Goal: Task Accomplishment & Management: Complete application form

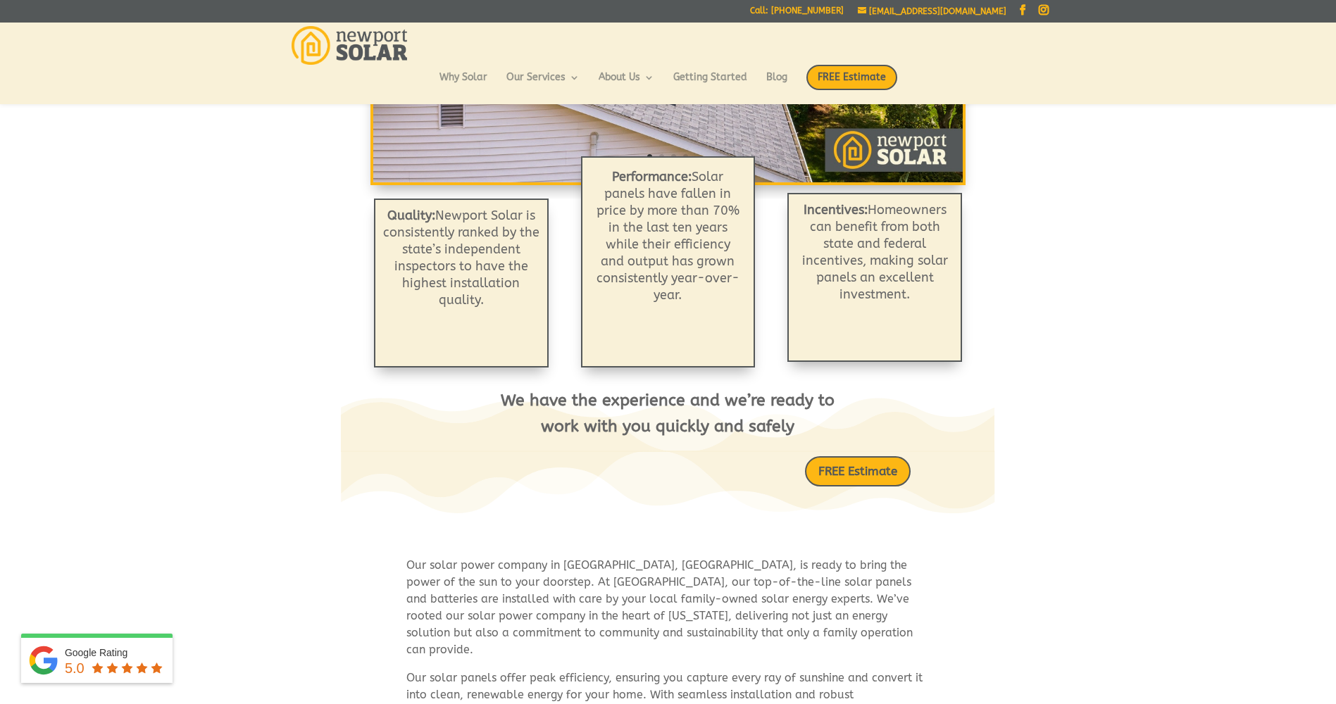
scroll to position [394, 0]
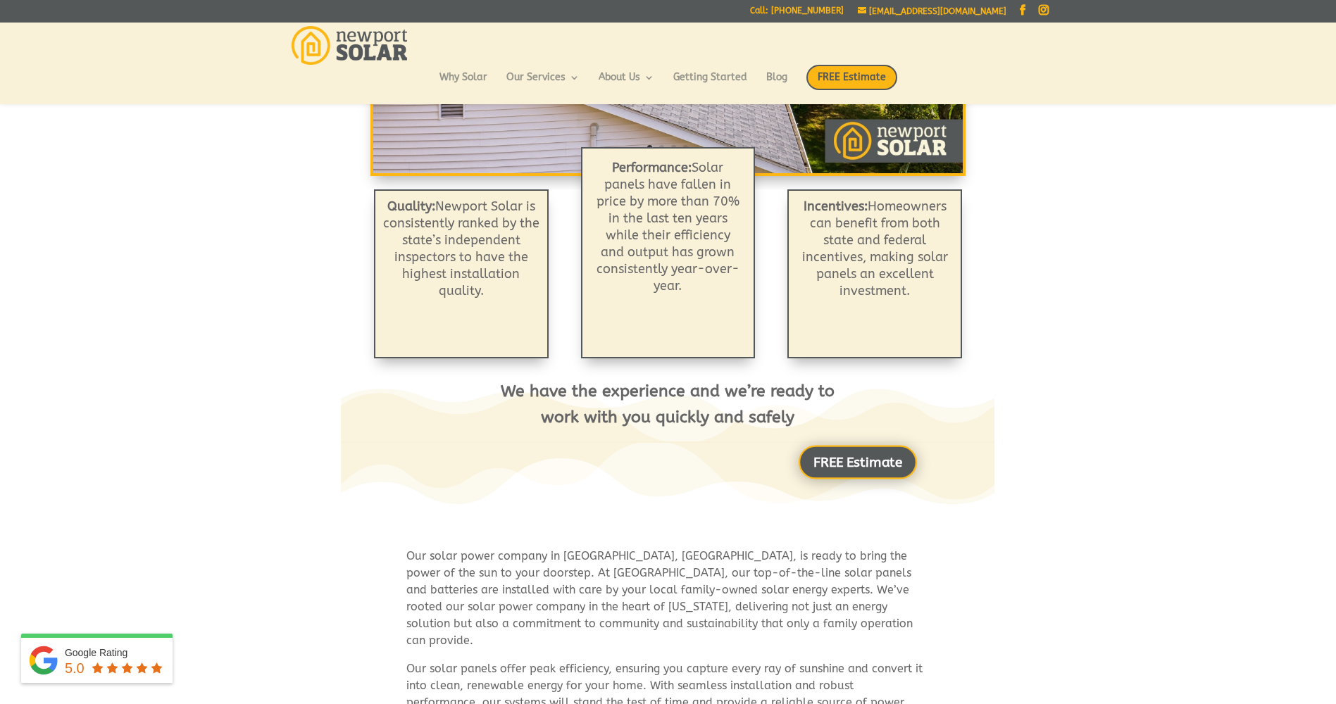
click at [860, 458] on link "FREE Estimate" at bounding box center [857, 462] width 118 height 34
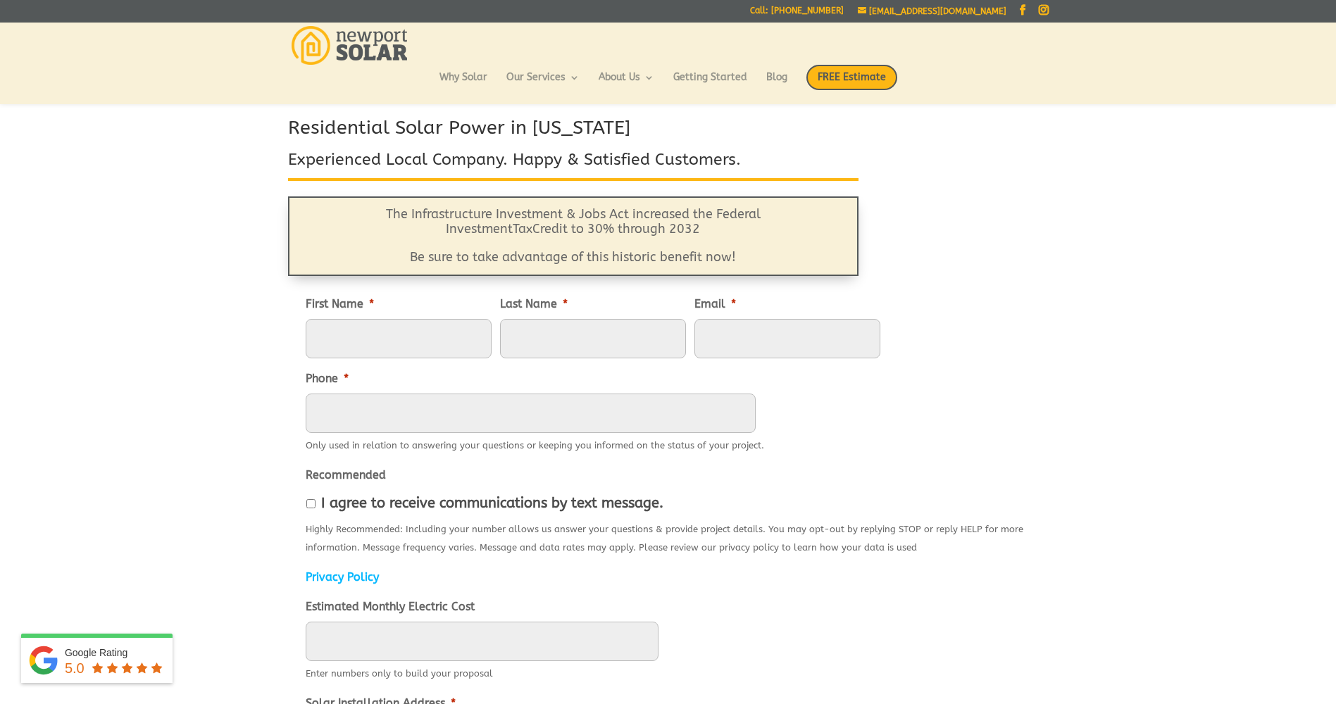
scroll to position [56, 0]
click at [414, 332] on input "First Name *" at bounding box center [399, 337] width 186 height 39
type input "[PERSON_NAME]"
type input "[EMAIL_ADDRESS][DOMAIN_NAME]"
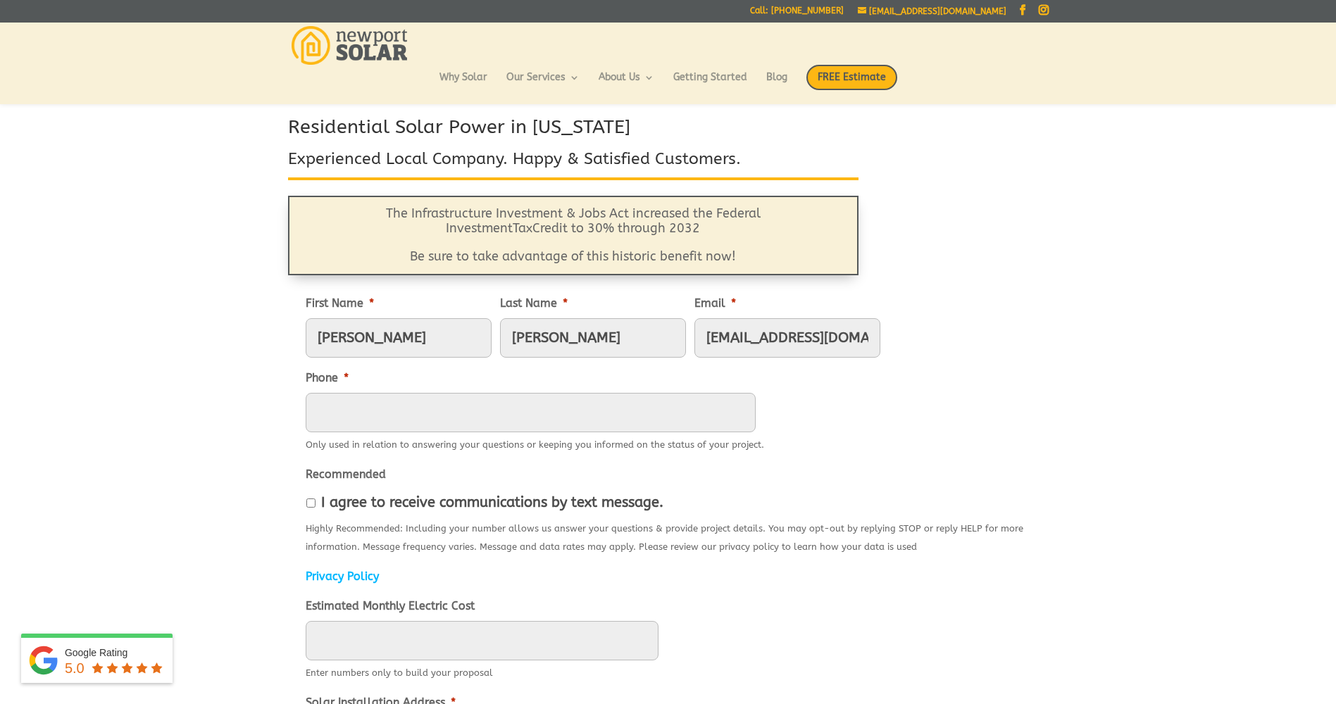
type input "4015698103"
type input "[STREET_ADDRESS]"
type input "Narragansett"
type input "02882"
type input "[PHONE_NUMBER]"
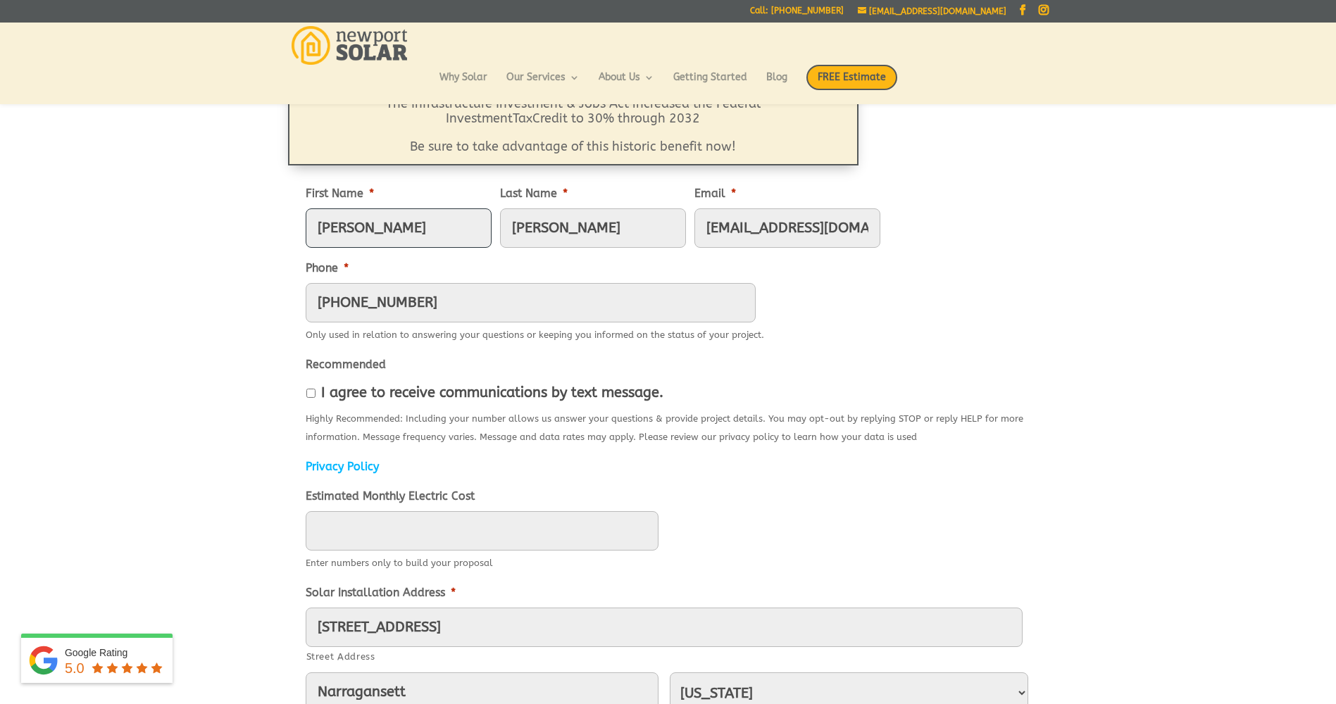
scroll to position [169, 0]
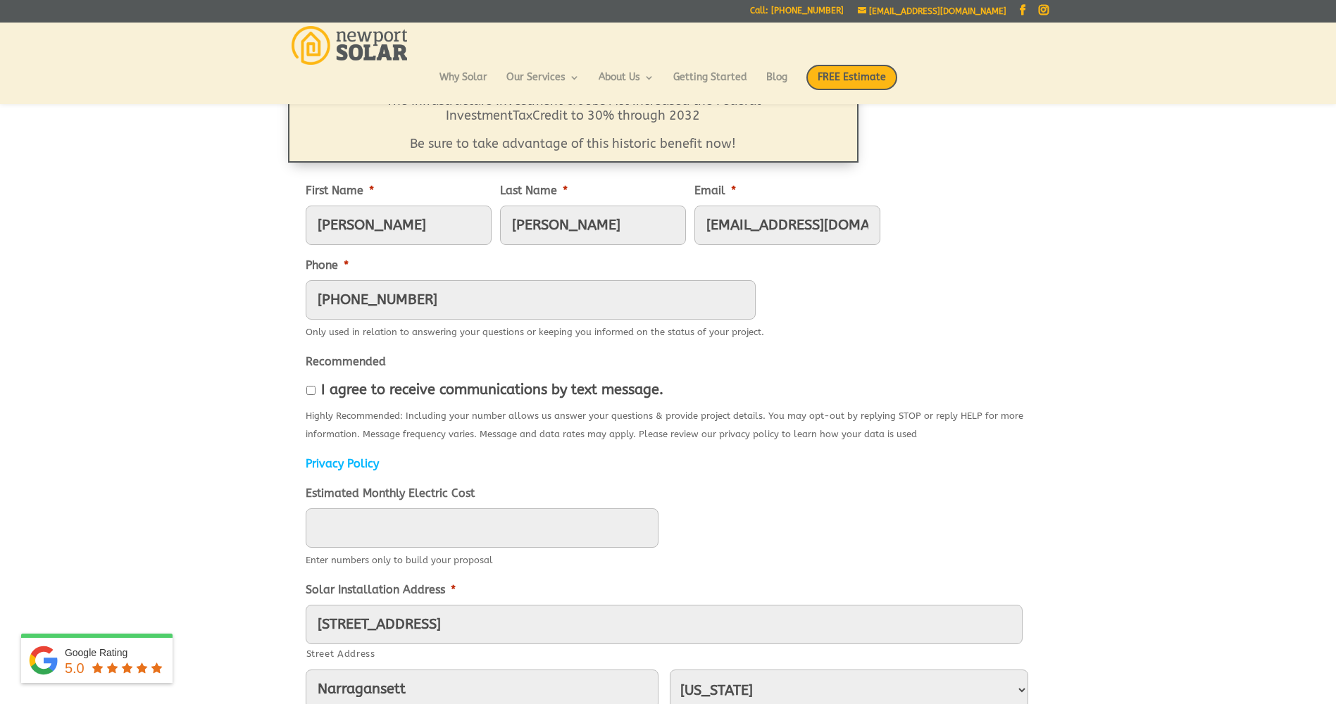
click at [310, 392] on input "I agree to receive communications by text message." at bounding box center [310, 390] width 9 height 9
checkbox input "true"
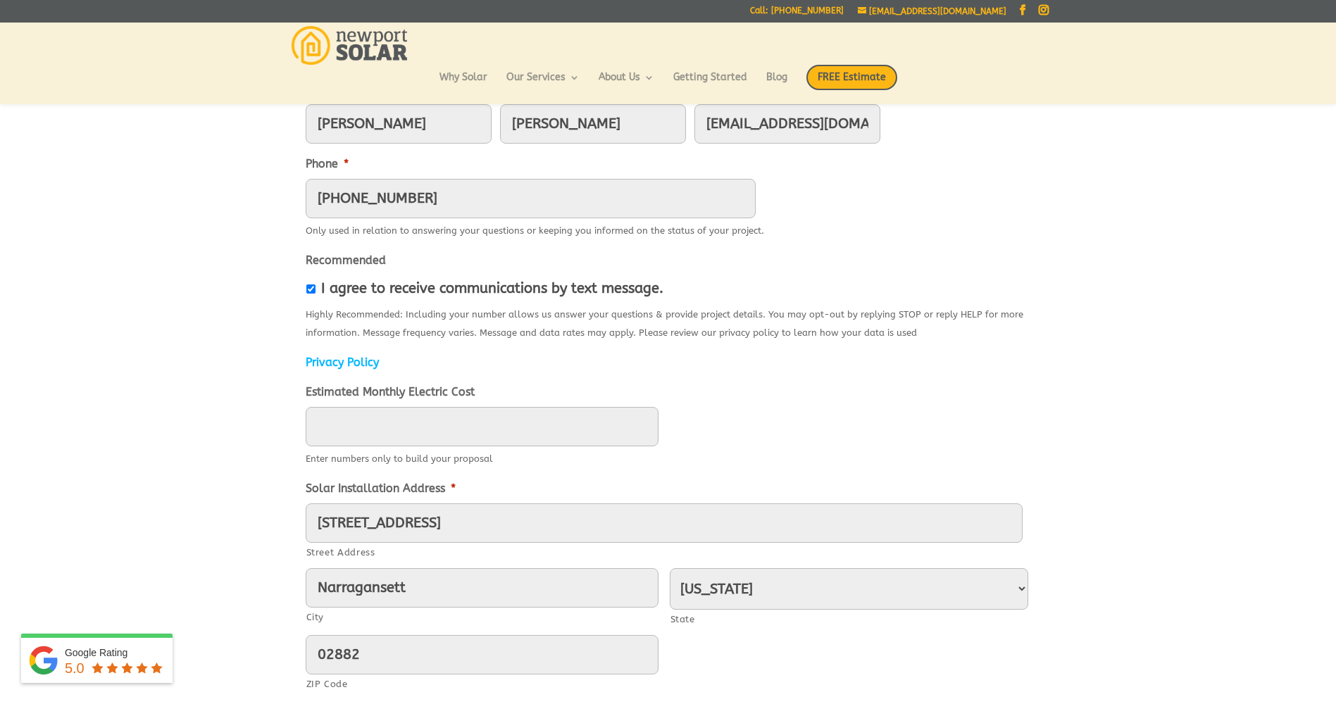
scroll to position [282, 0]
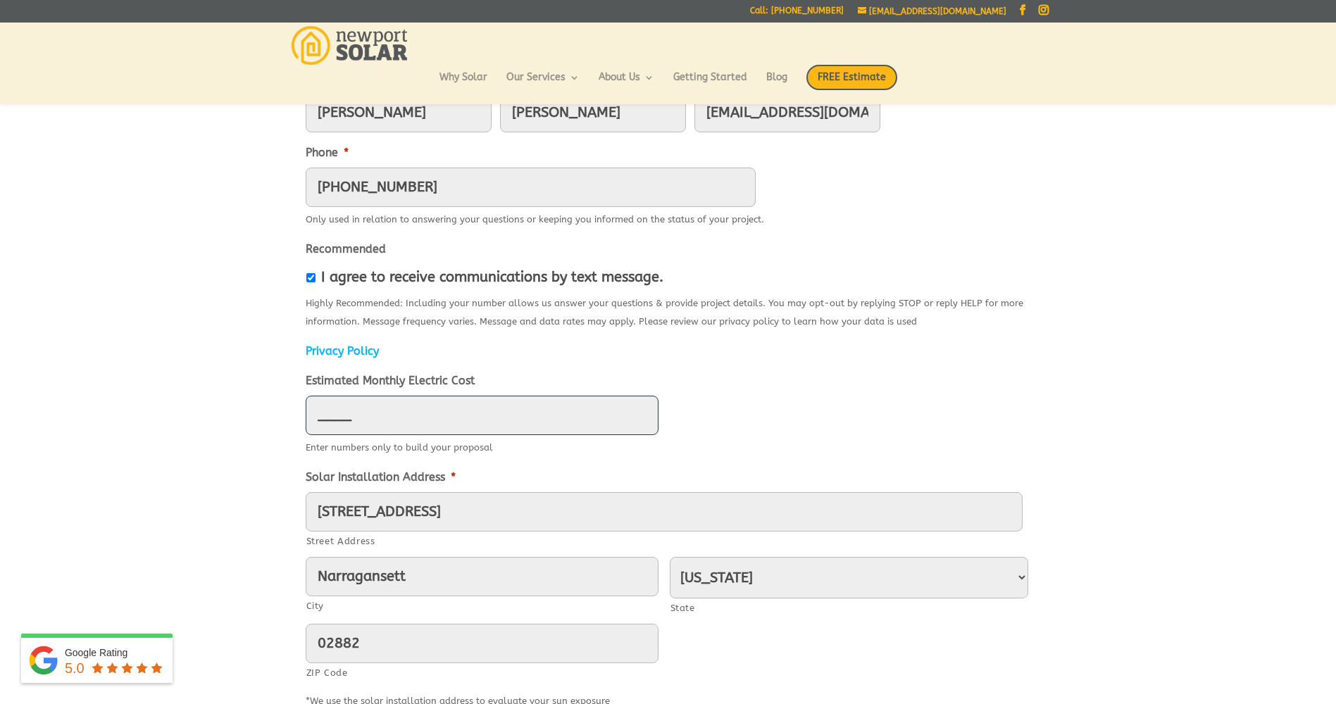
click at [429, 418] on input "____" at bounding box center [482, 415] width 353 height 39
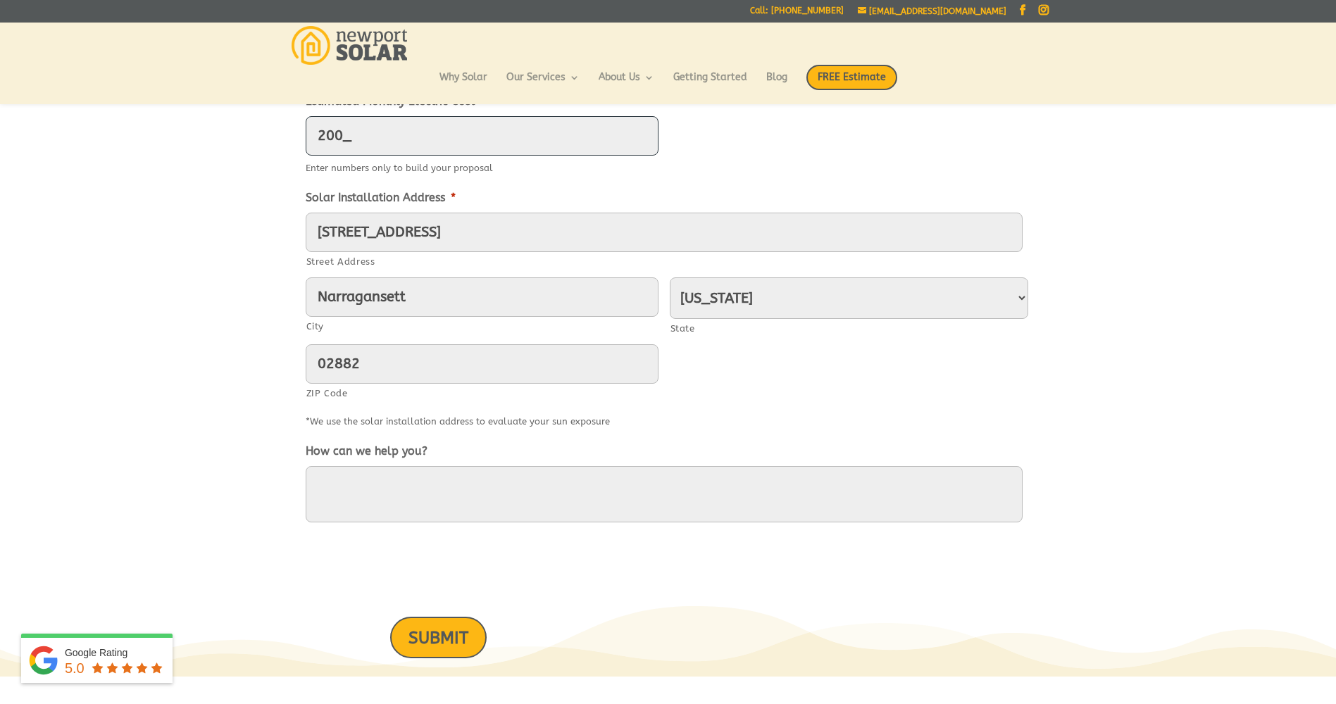
scroll to position [563, 0]
type input "200"
click at [368, 477] on textarea "How can we help you?" at bounding box center [664, 492] width 717 height 56
click at [481, 475] on textarea "How can we help you?" at bounding box center [664, 492] width 717 height 56
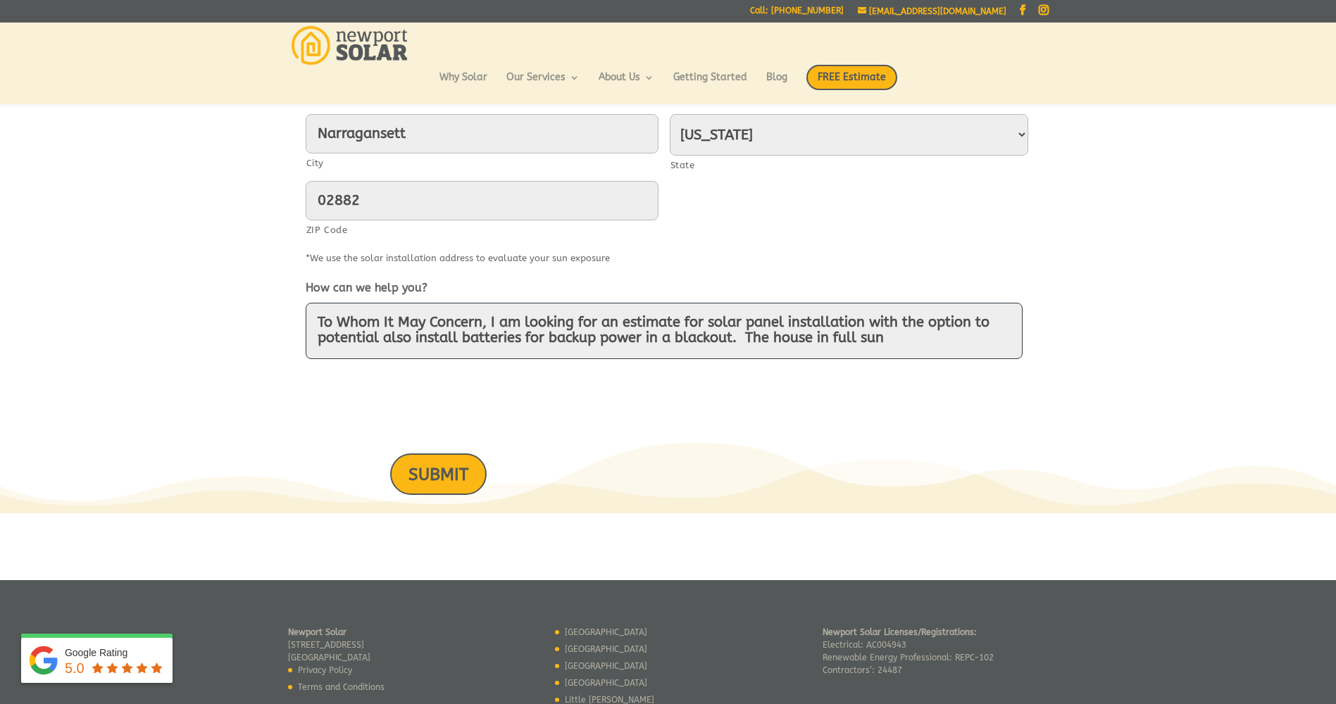
scroll to position [732, 0]
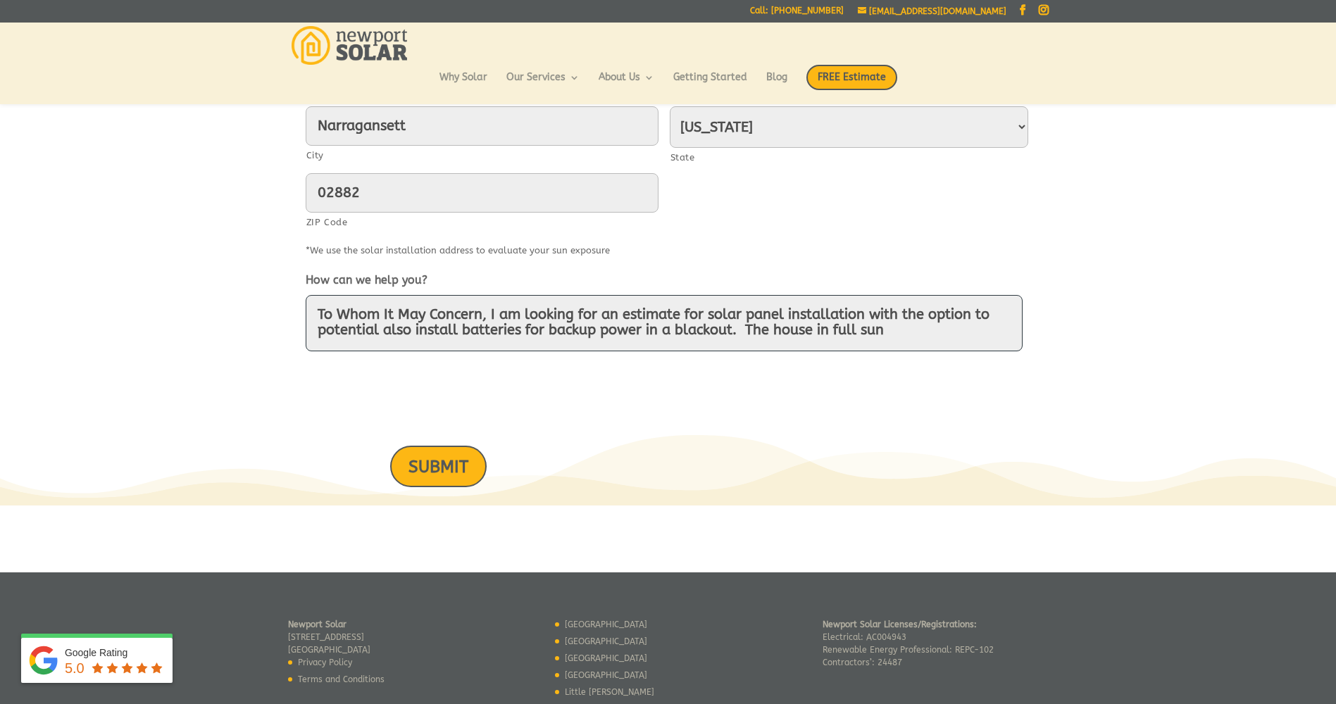
click at [915, 333] on textarea "To Whom It May Concern, I am looking for an estimate for solar panel installati…" at bounding box center [664, 323] width 717 height 56
paste textarea "1. The house has central air on the second floor. 2. The back roof is South fac…"
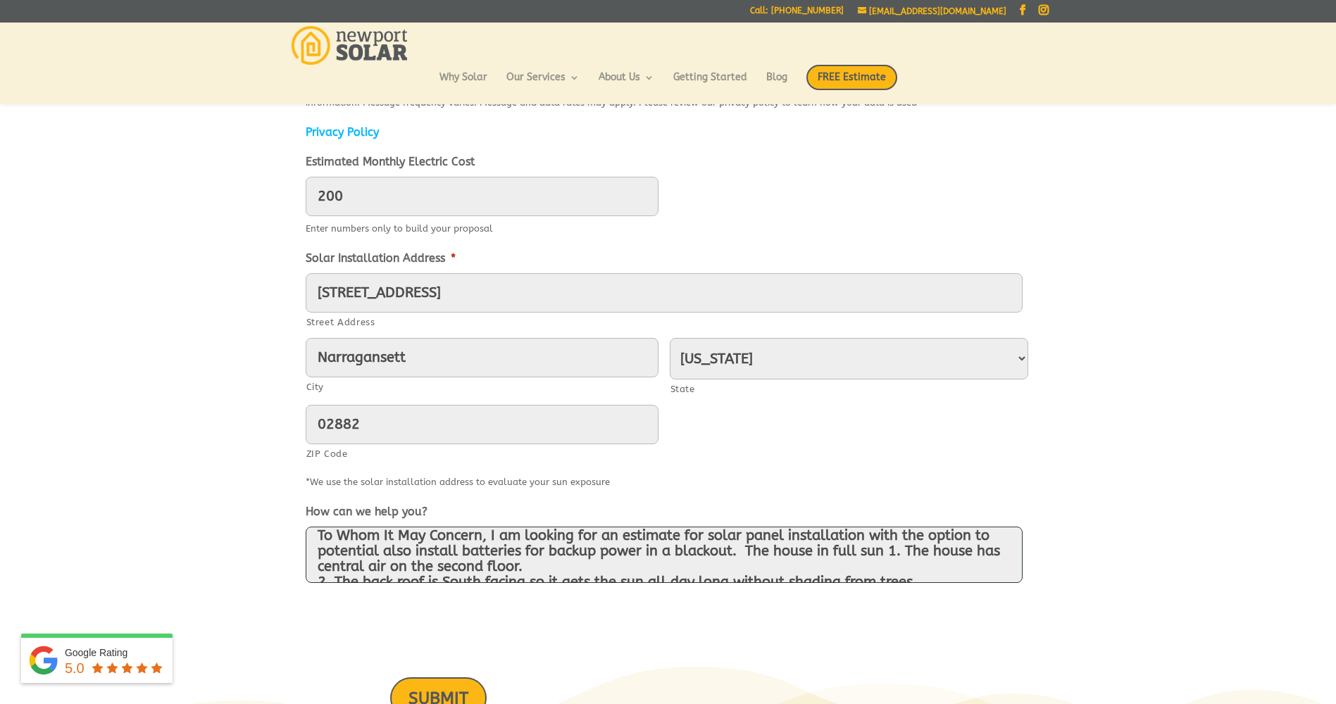
scroll to position [507, 0]
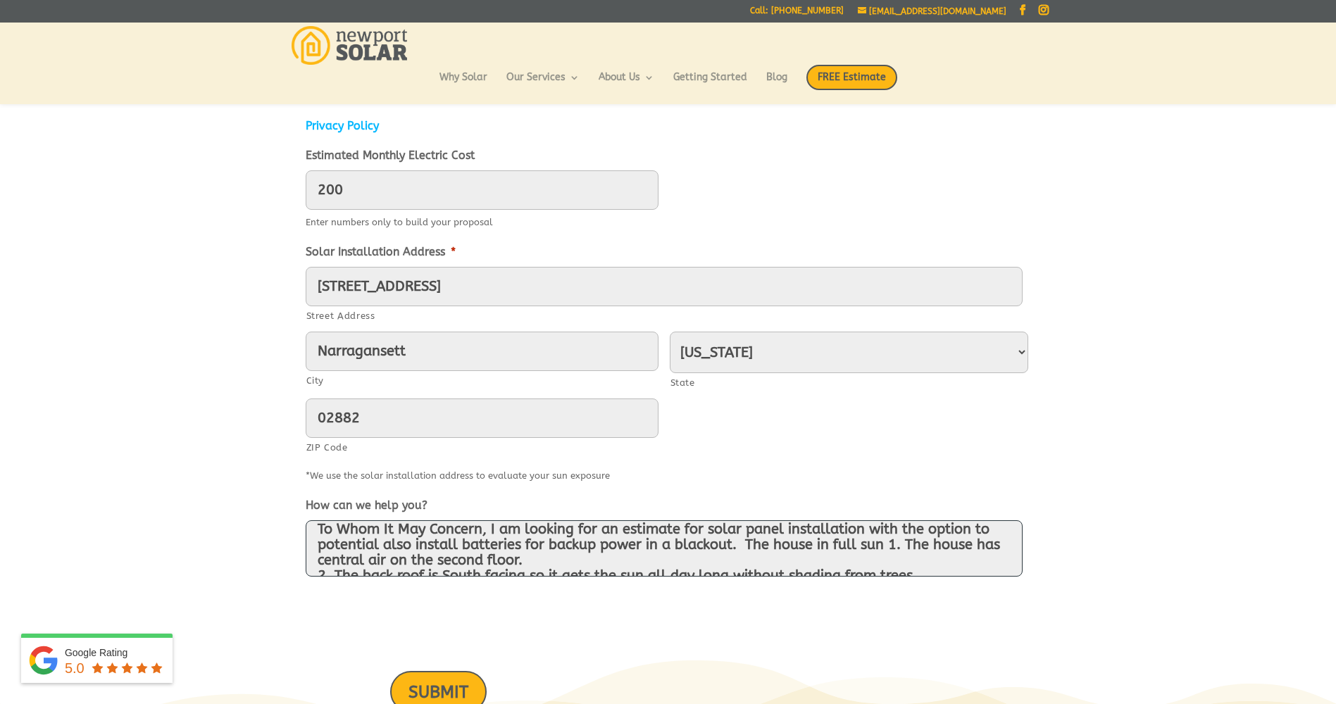
click at [747, 541] on textarea "To Whom It May Concern, I am looking for an estimate for solar panel installati…" at bounding box center [664, 548] width 717 height 56
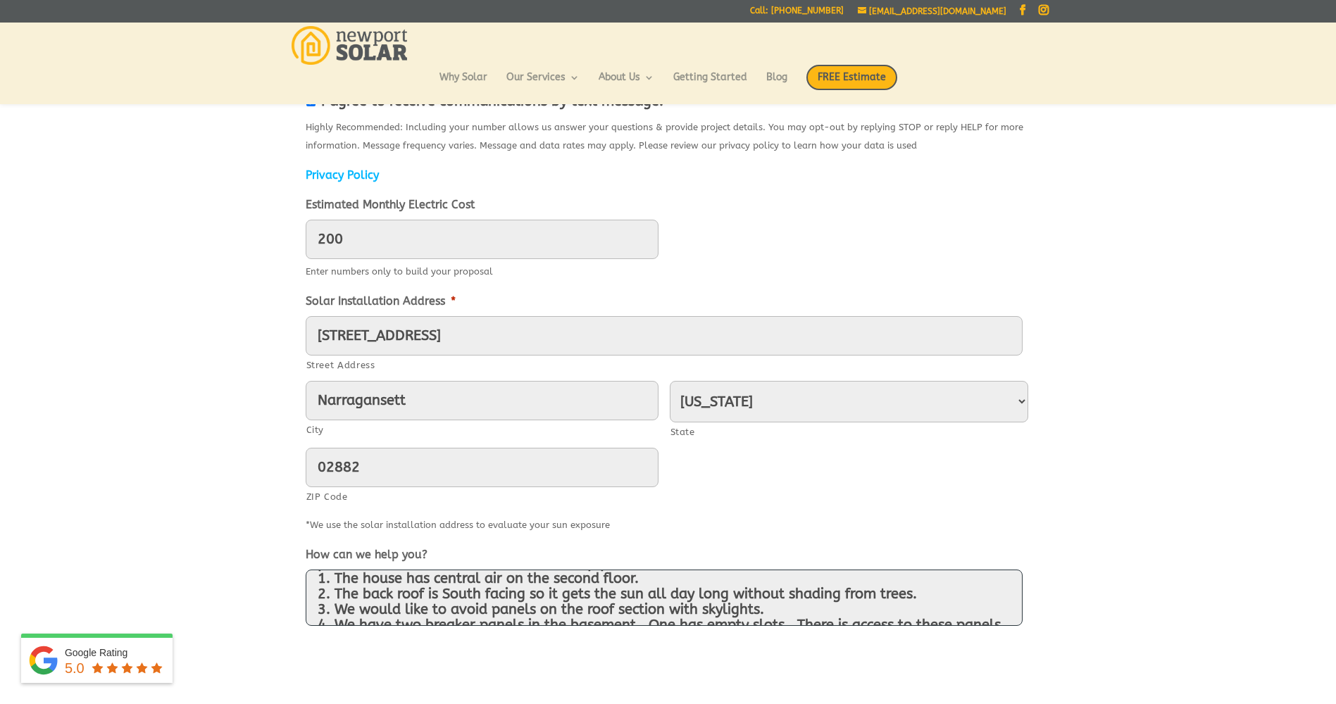
scroll to position [451, 0]
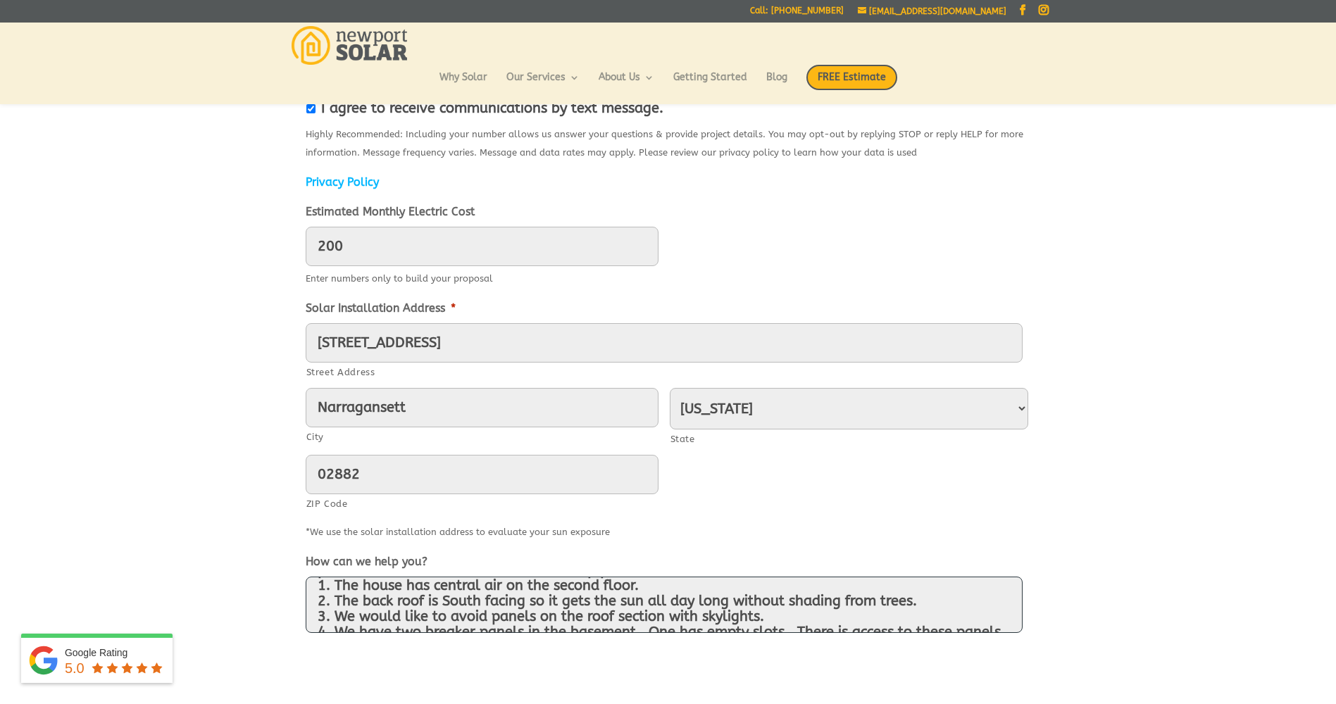
click at [710, 594] on textarea "To Whom It May Concern, I am looking for an estimate for solar panel installati…" at bounding box center [664, 605] width 717 height 56
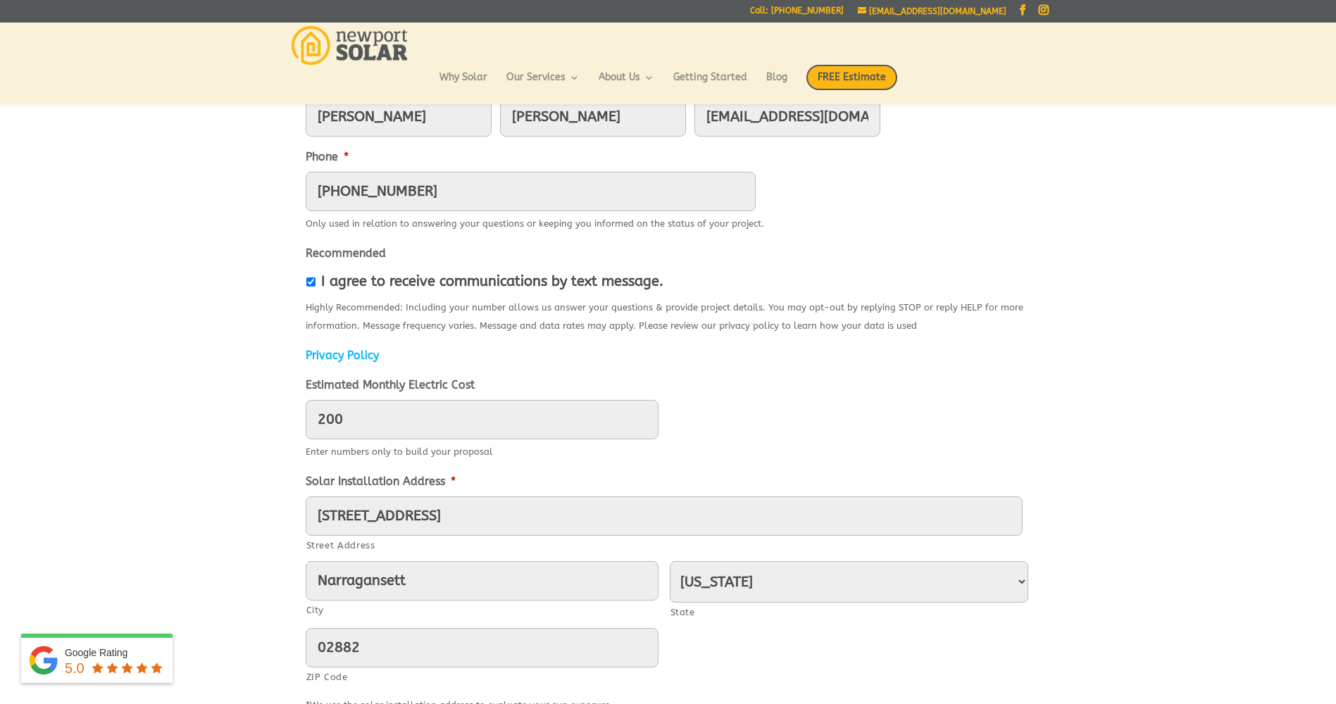
scroll to position [282, 0]
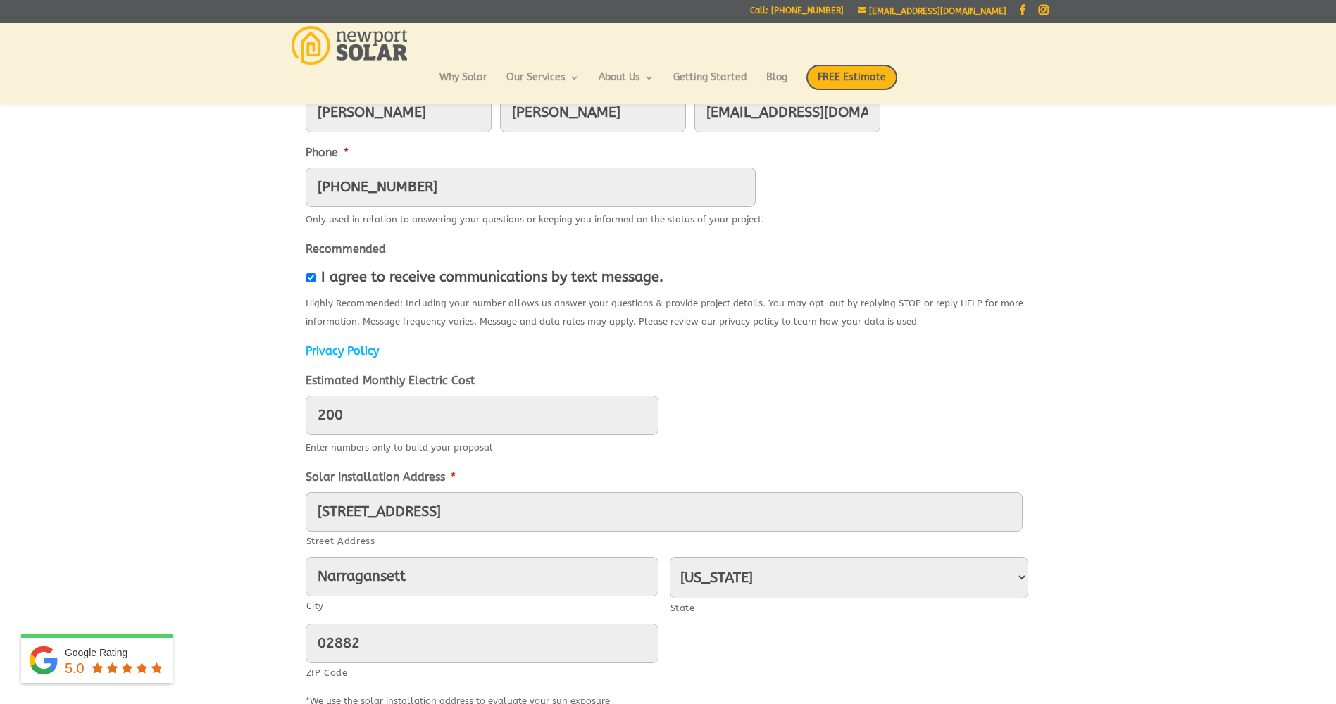
type textarea "To Whom It May Concern, I am looking for an estimate for solar panel installati…"
click at [324, 413] on input "200_" at bounding box center [482, 415] width 353 height 39
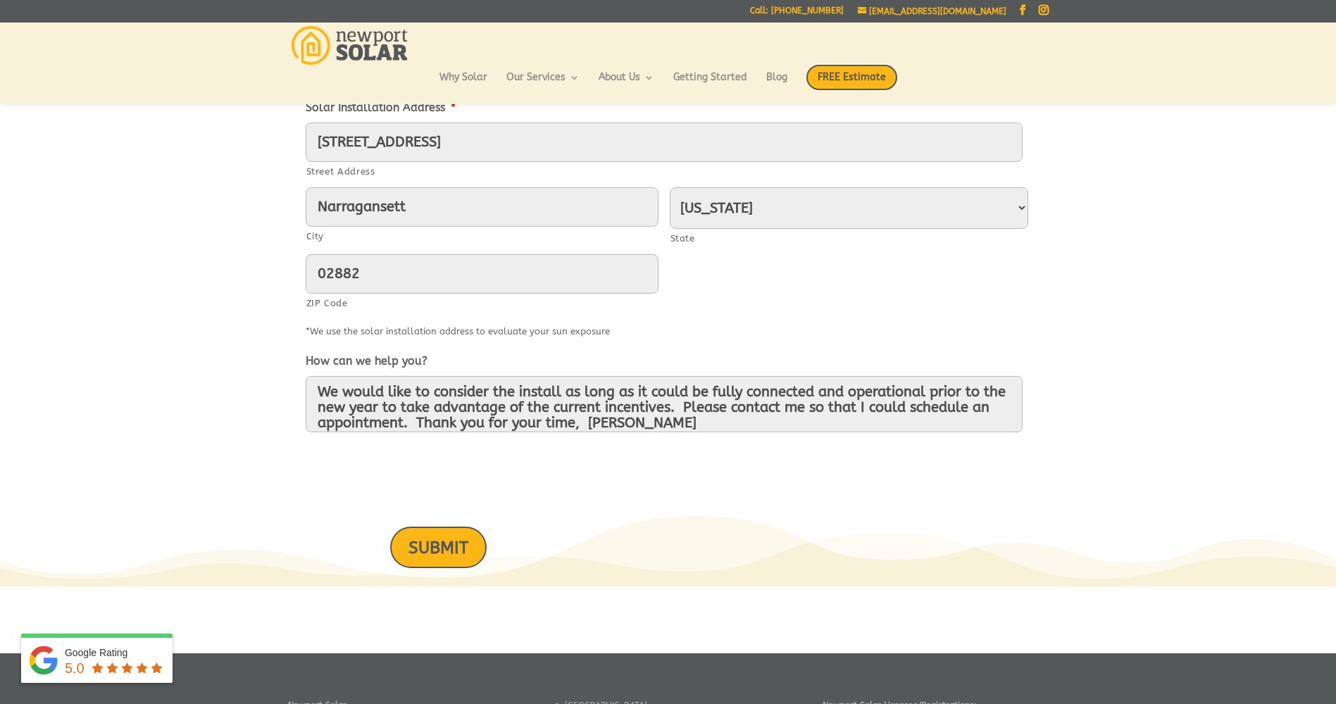
scroll to position [676, 0]
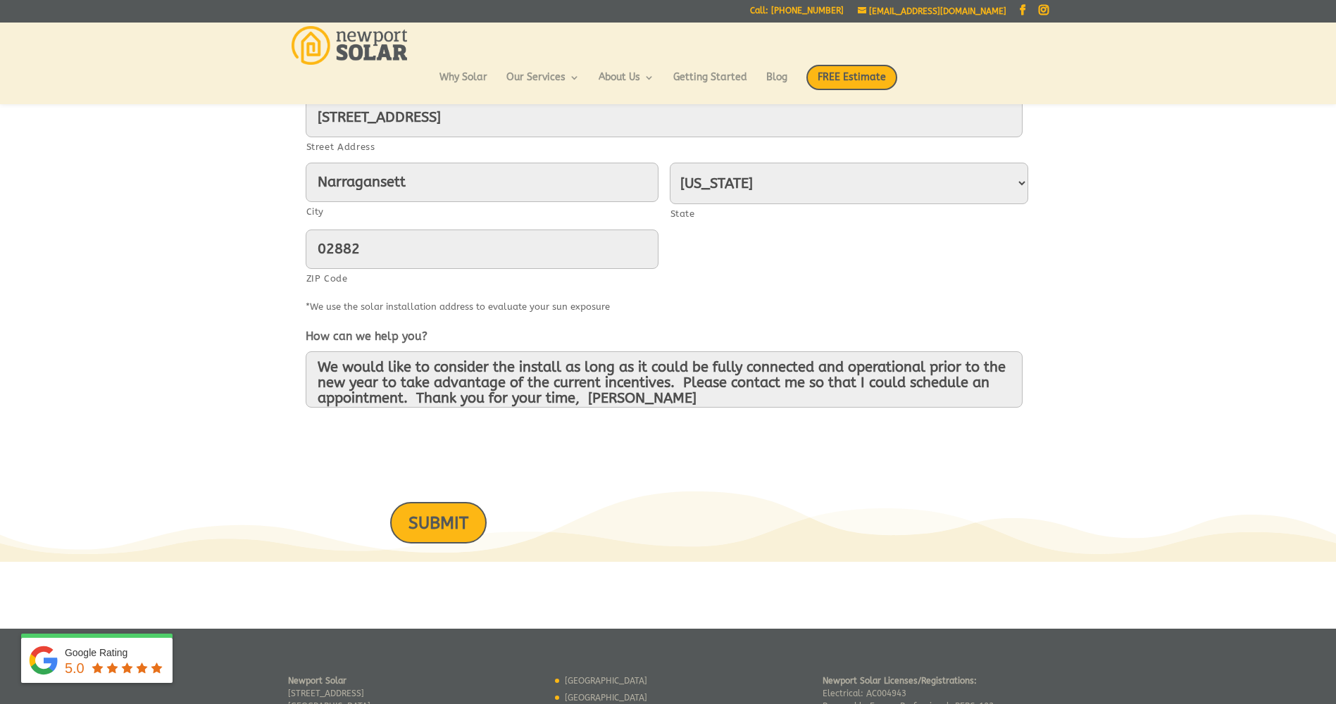
type input "300"
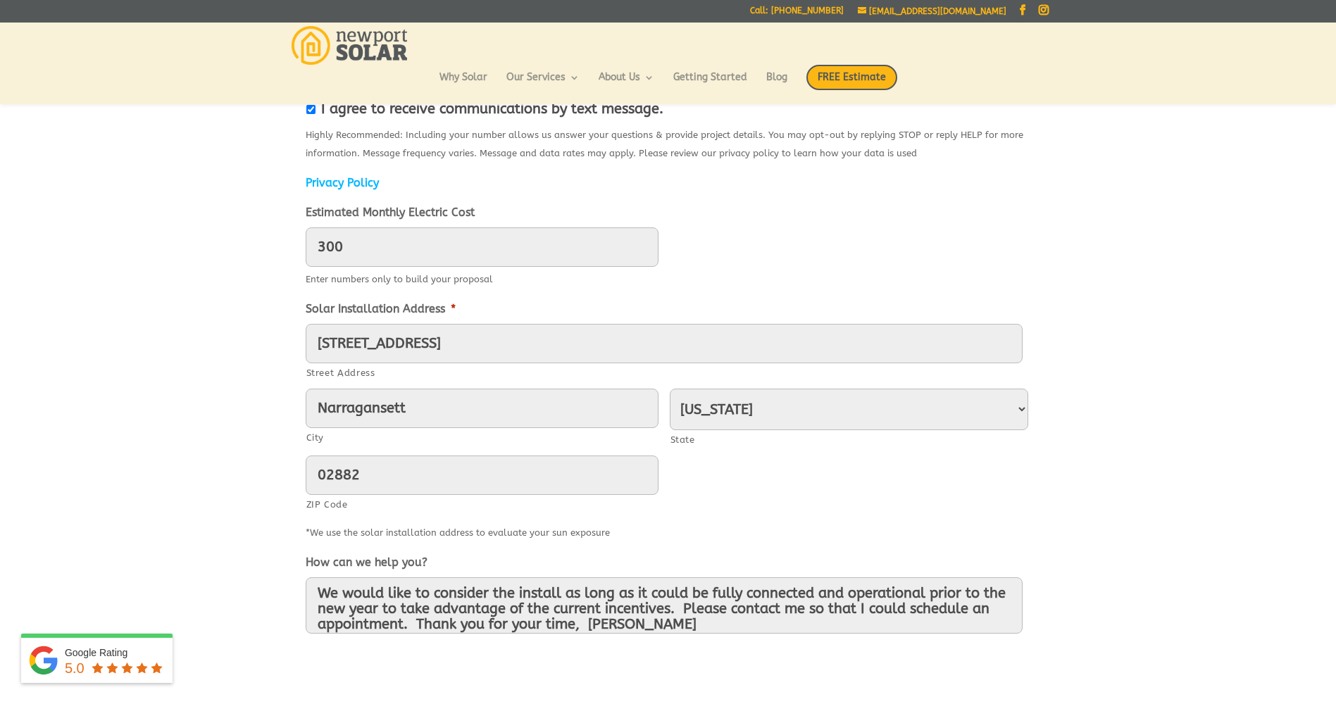
scroll to position [451, 0]
click at [530, 603] on textarea "To Whom It May Concern, I am looking for an estimate for solar panel installati…" at bounding box center [664, 605] width 717 height 56
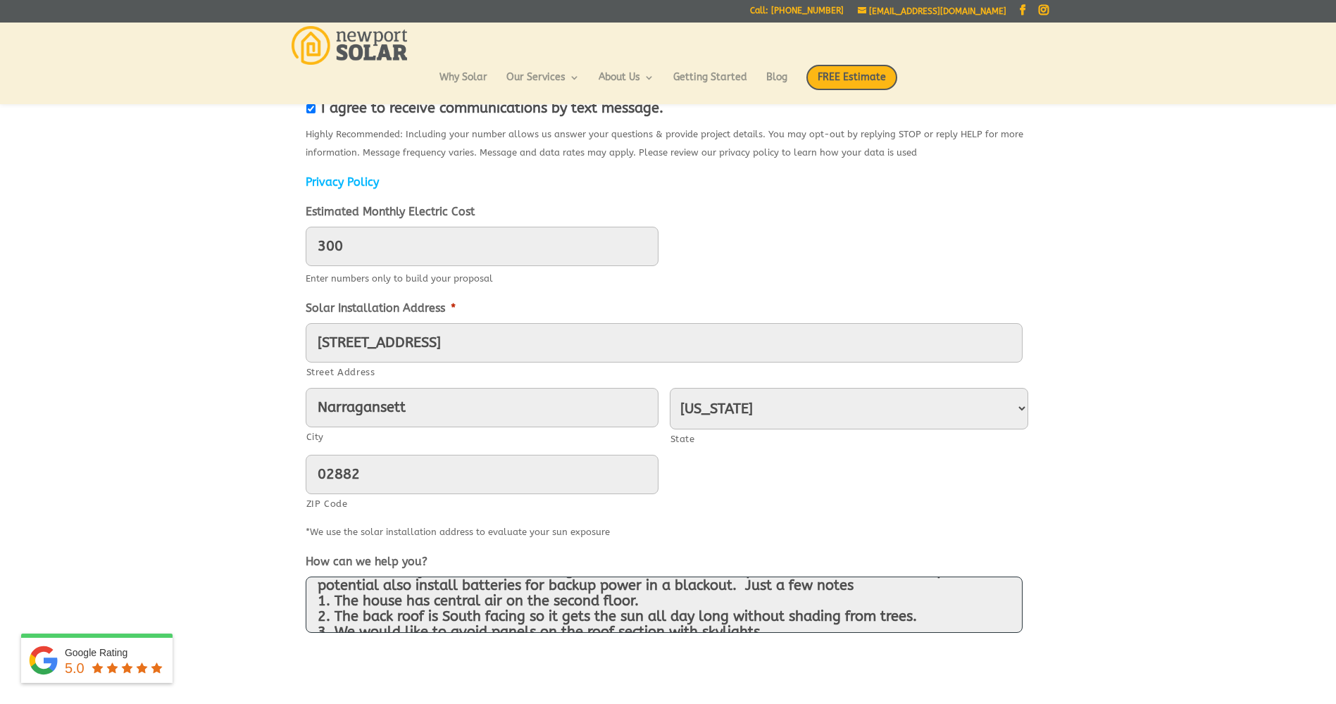
scroll to position [11, 0]
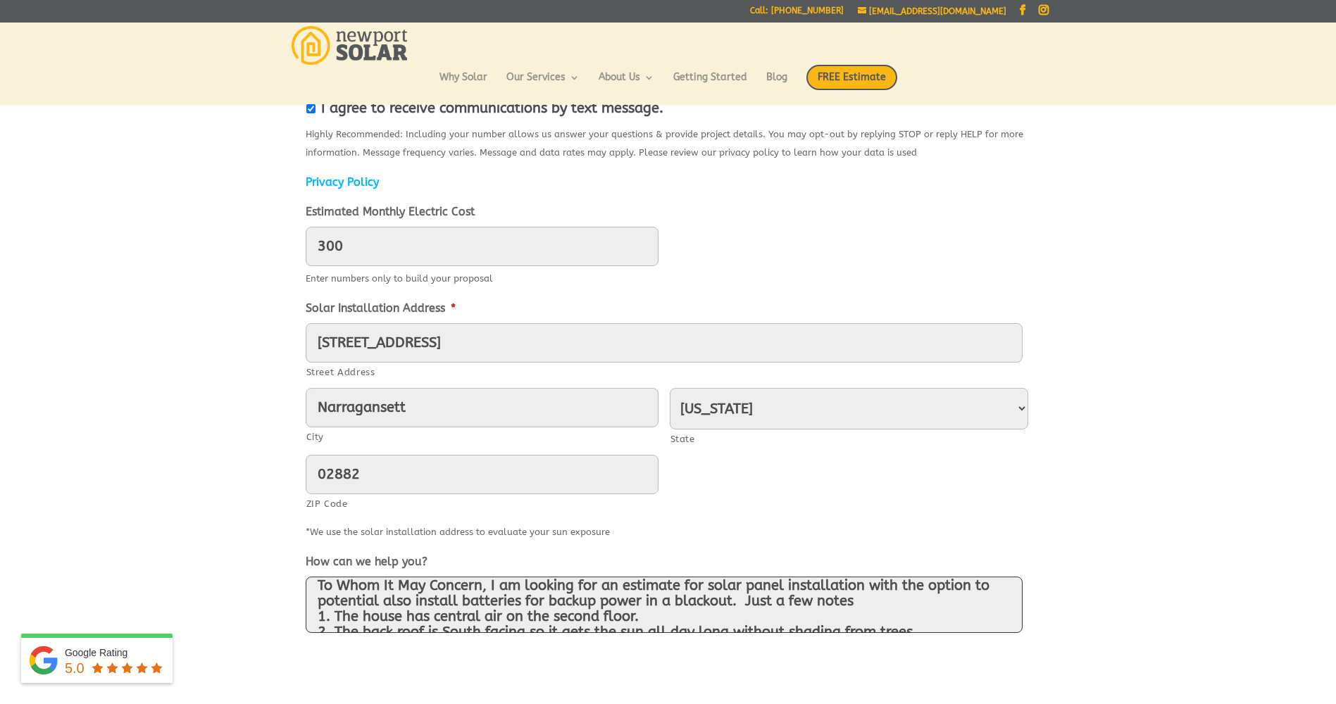
click at [318, 600] on textarea "To Whom It May Concern, I am looking for an estimate for solar panel installati…" at bounding box center [664, 605] width 717 height 56
click at [739, 597] on textarea "To Whom It May Concern, I am looking for an estimate for solar panel installati…" at bounding box center [664, 605] width 717 height 56
drag, startPoint x: 862, startPoint y: 587, endPoint x: 877, endPoint y: 579, distance: 16.7
click at [865, 586] on textarea "To Whom It May Concern, I am looking for an estimate for solar panel installati…" at bounding box center [664, 605] width 717 height 56
type textarea "To Whom It May Concern, I am looking for an estimate for solar panel installati…"
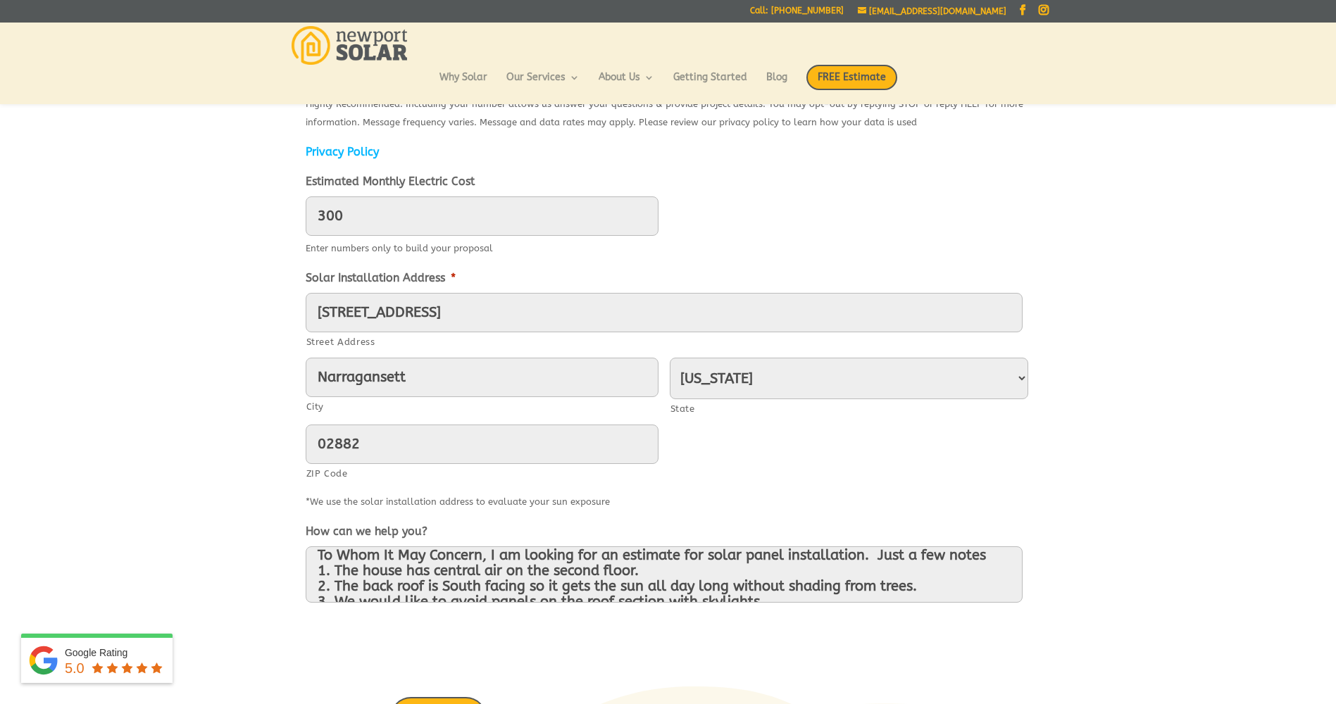
scroll to position [507, 0]
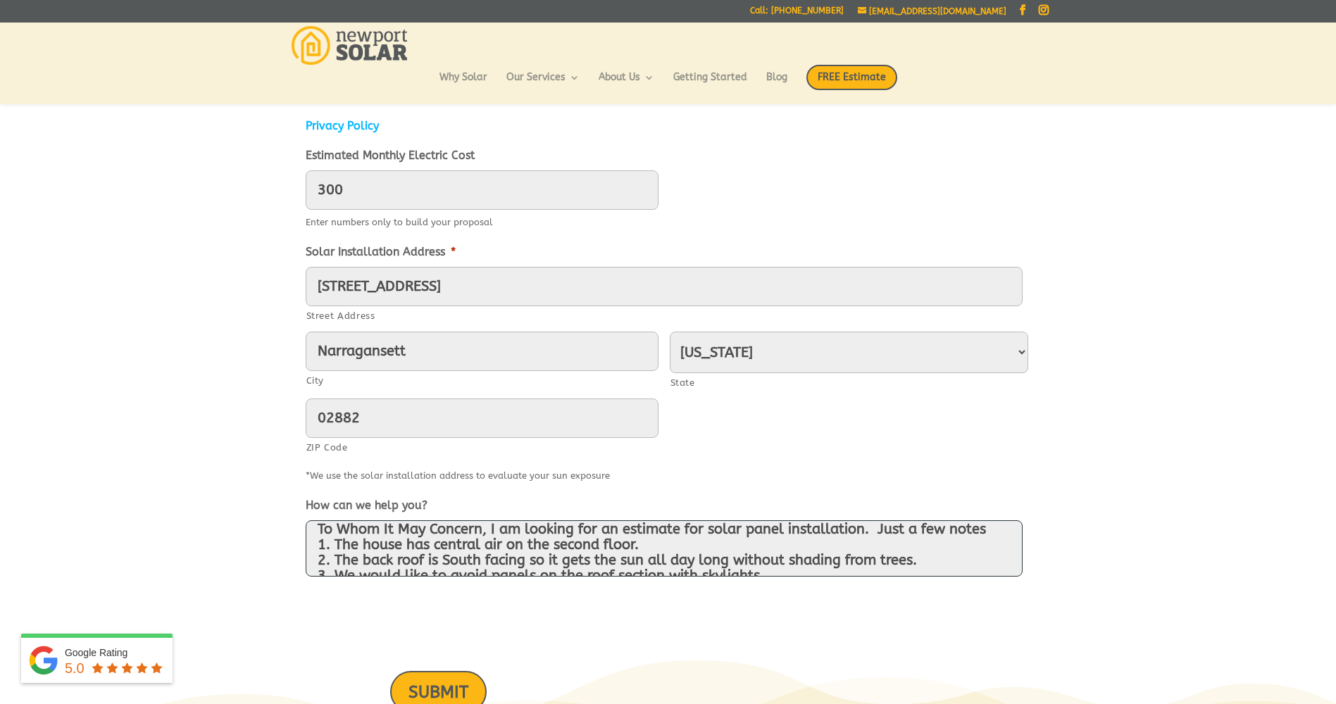
click at [805, 530] on textarea "To Whom It May Concern, I am looking for an estimate for solar panel installati…" at bounding box center [664, 548] width 717 height 56
click at [810, 556] on textarea "To Whom It May Concern, I am looking for an estimate for solar panel installati…" at bounding box center [664, 548] width 717 height 56
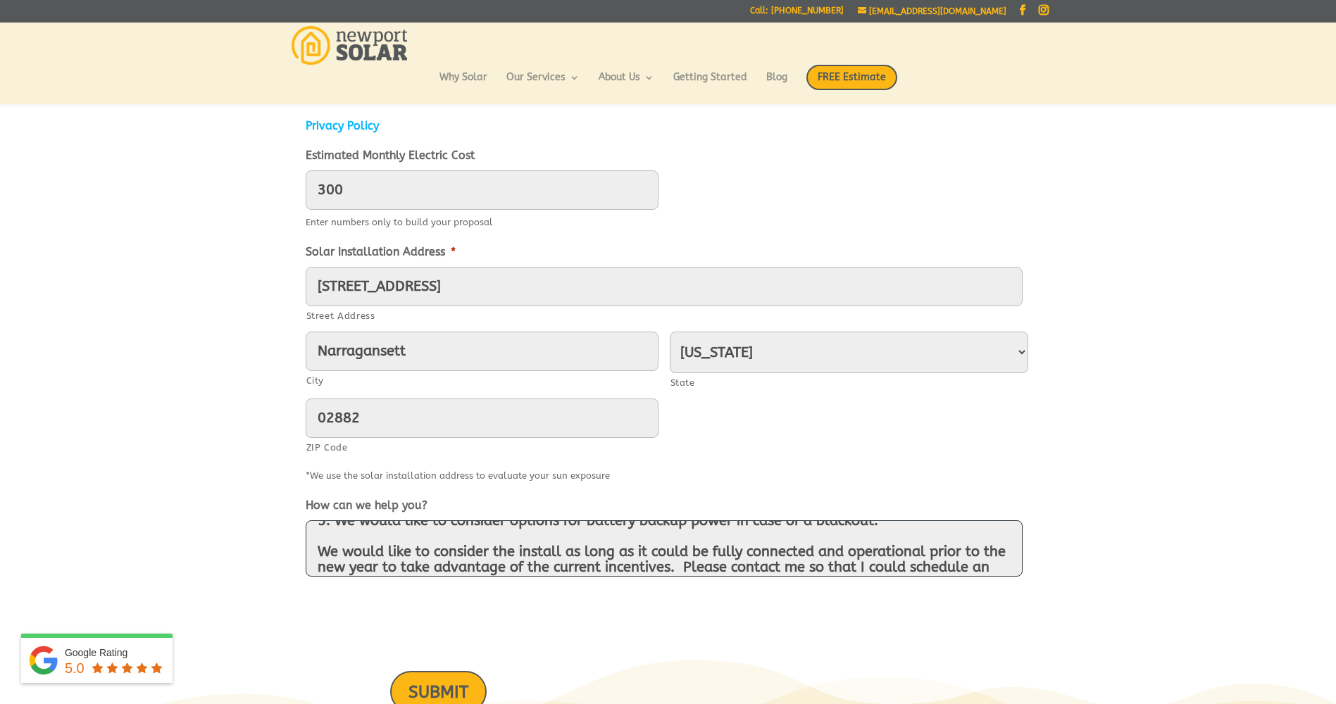
scroll to position [112, 0]
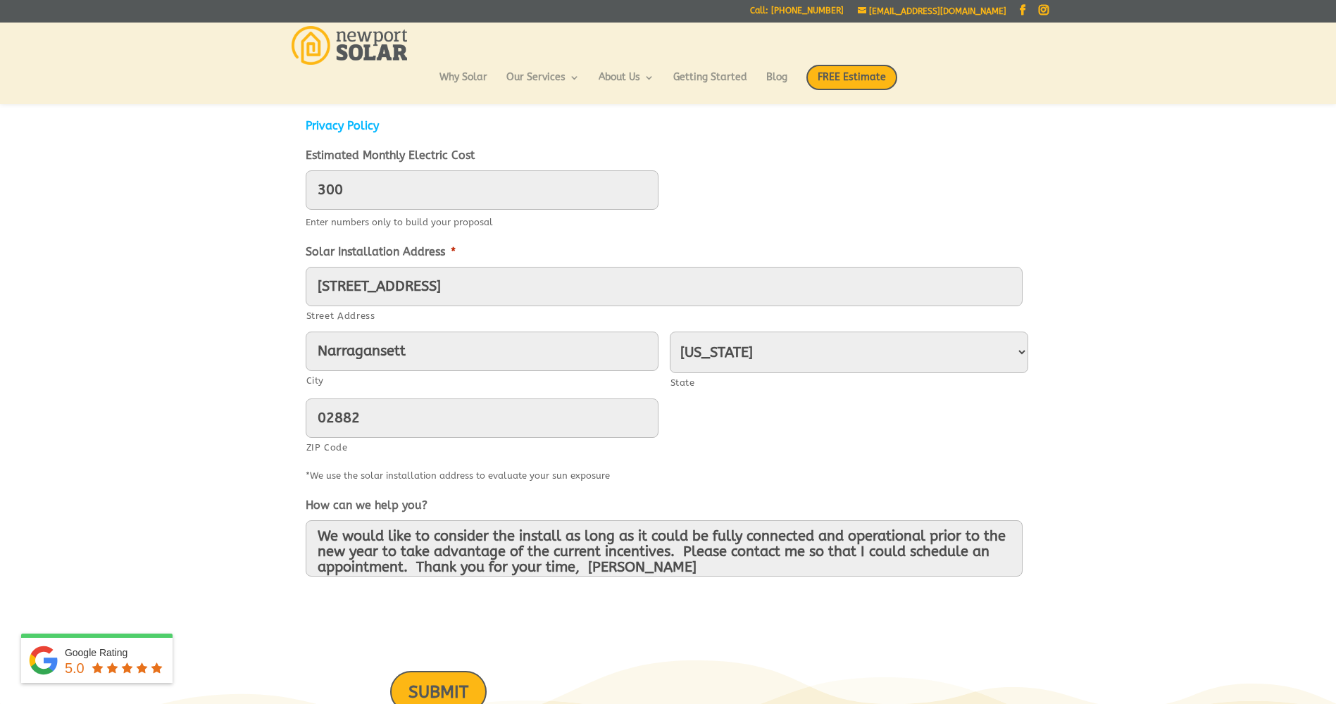
click at [597, 620] on div "0cAFcWeA4Zjj2bmpnl944fNxDDeoRzRmAw87ZlbkoBJzpNyk-t0Vy-9rhGv5mPjQ9fUGCQx_x_LUlhi…" at bounding box center [668, 621] width 725 height 55
click at [436, 680] on input "SUBMIT" at bounding box center [438, 692] width 96 height 42
